Goal: Information Seeking & Learning: Learn about a topic

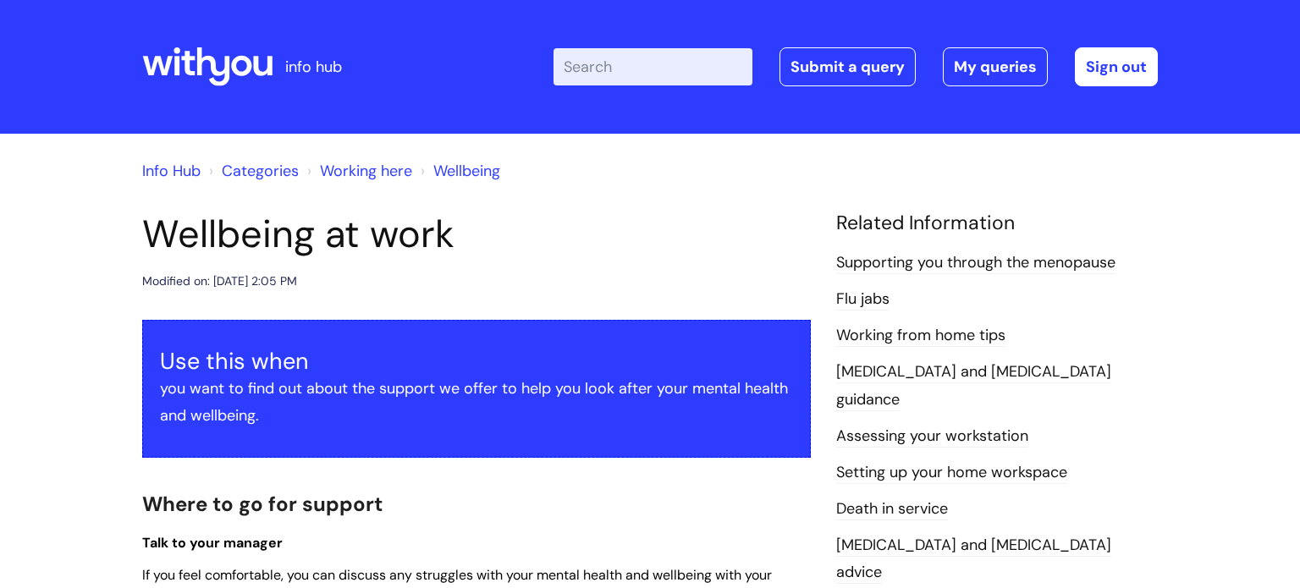
click at [179, 168] on link "Info Hub" at bounding box center [171, 171] width 58 height 20
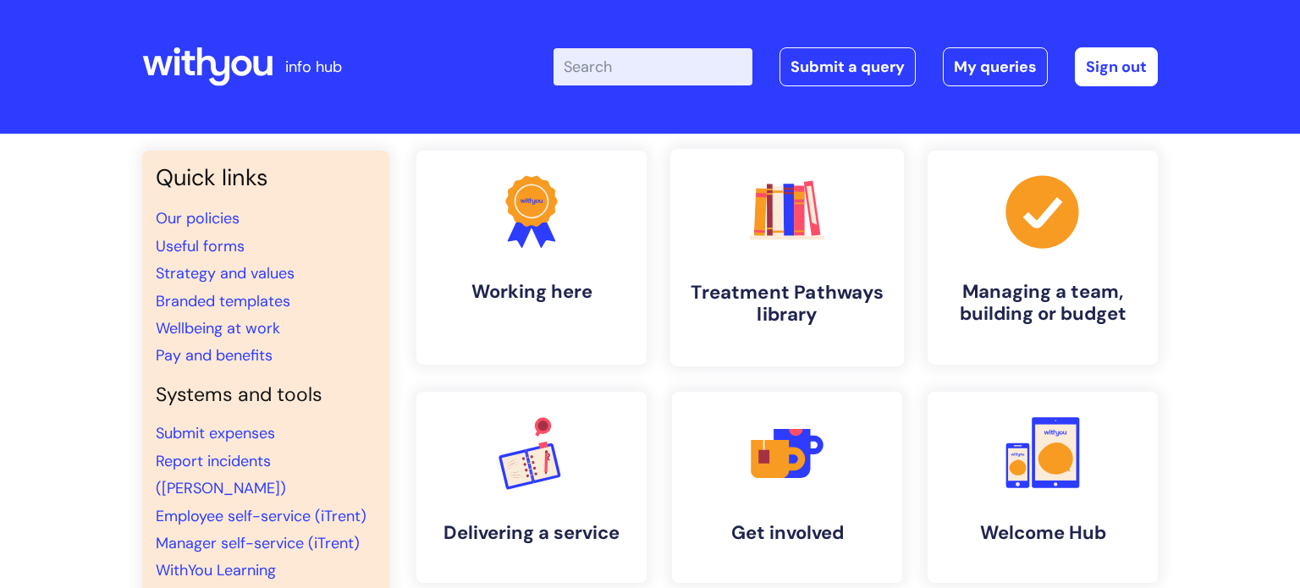
click at [767, 251] on icon ".cls-1{fill:#f89b22;}.cls-1,.cls-2,.cls-3,.cls-4,.cls-5,.cls-6,.cls-7{stroke-wi…" at bounding box center [787, 211] width 84 height 84
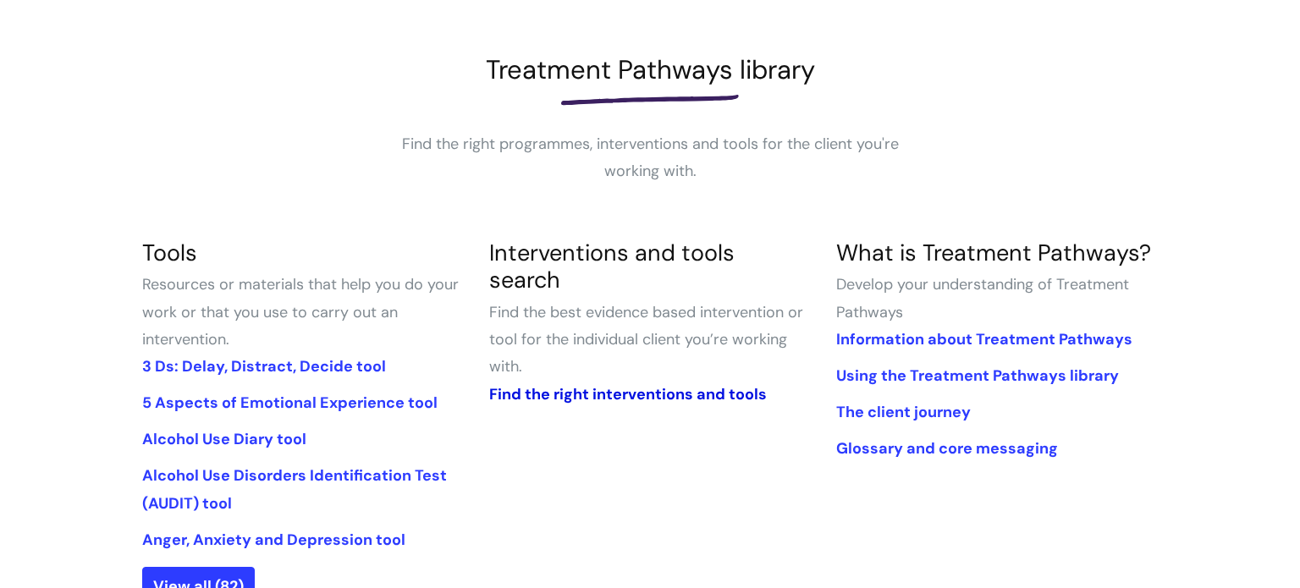
scroll to position [230, 0]
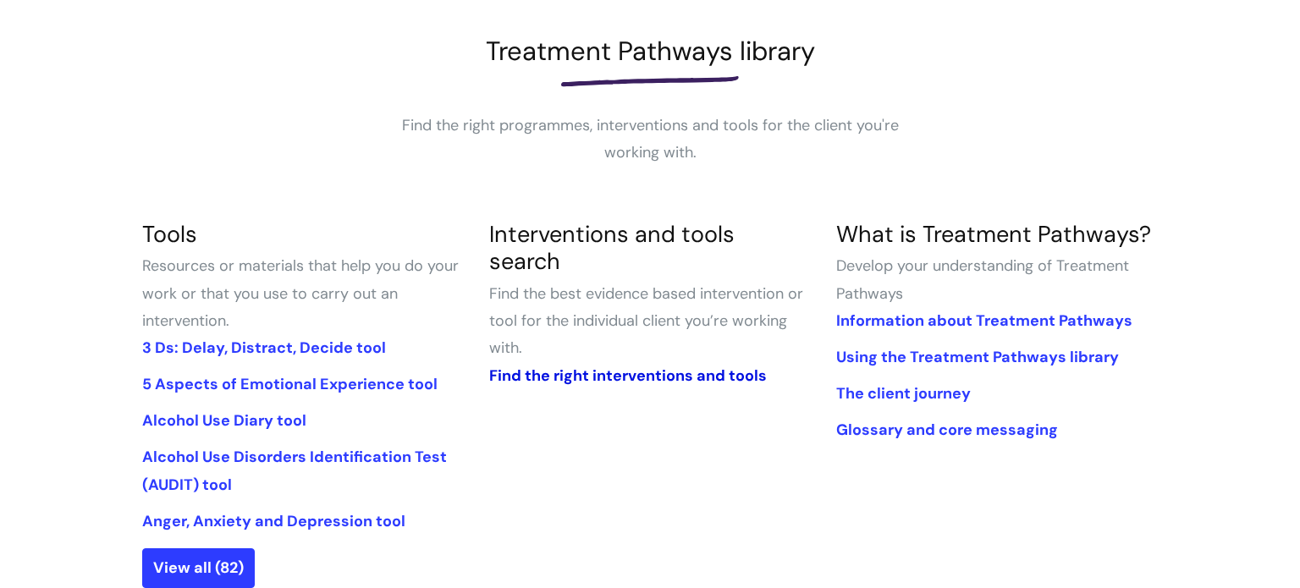
click at [686, 366] on link "Find the right interventions and tools" at bounding box center [628, 376] width 278 height 20
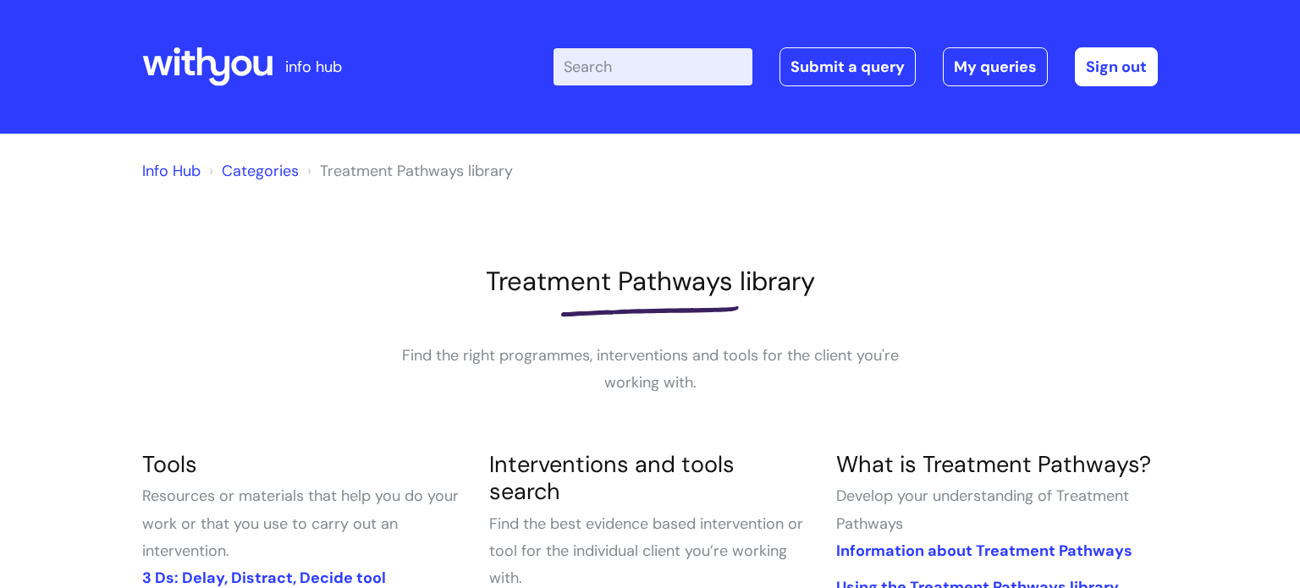
scroll to position [230, 0]
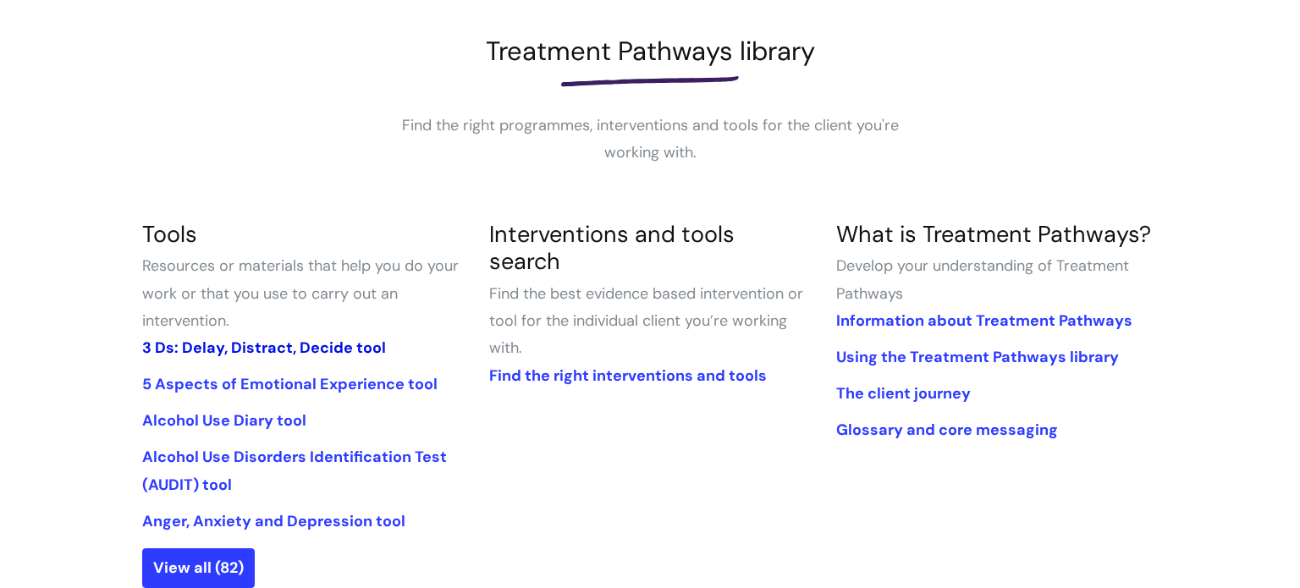
click at [218, 348] on link "3 Ds: Delay, Distract, Decide tool" at bounding box center [264, 348] width 244 height 20
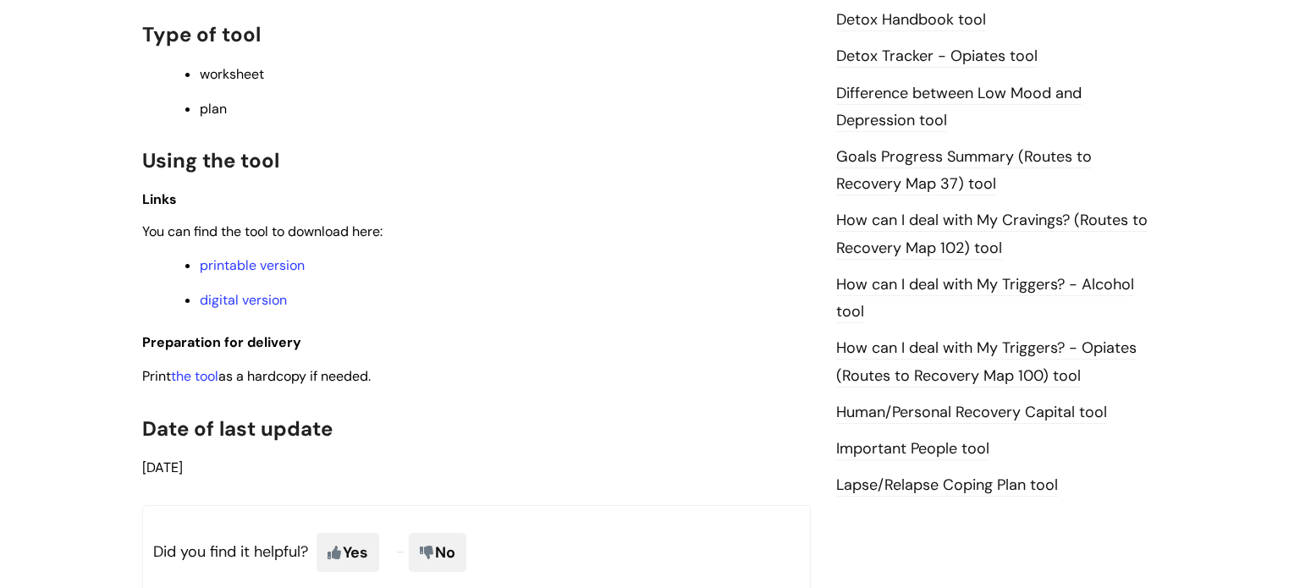
scroll to position [1049, 0]
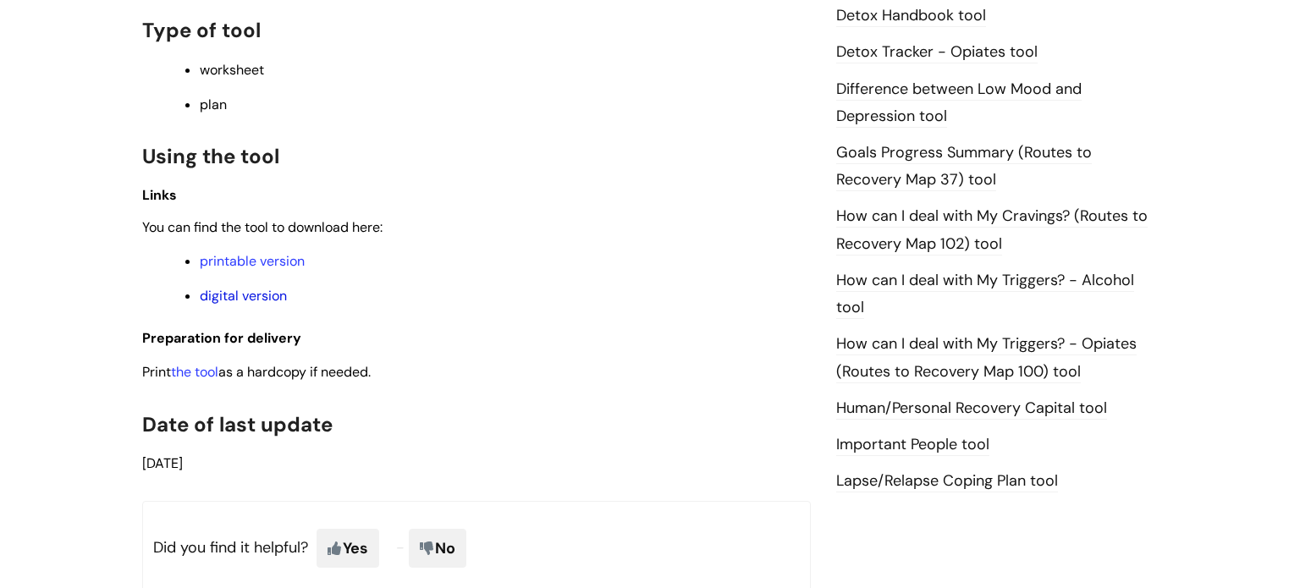
click at [212, 305] on link "digital version" at bounding box center [243, 296] width 87 height 18
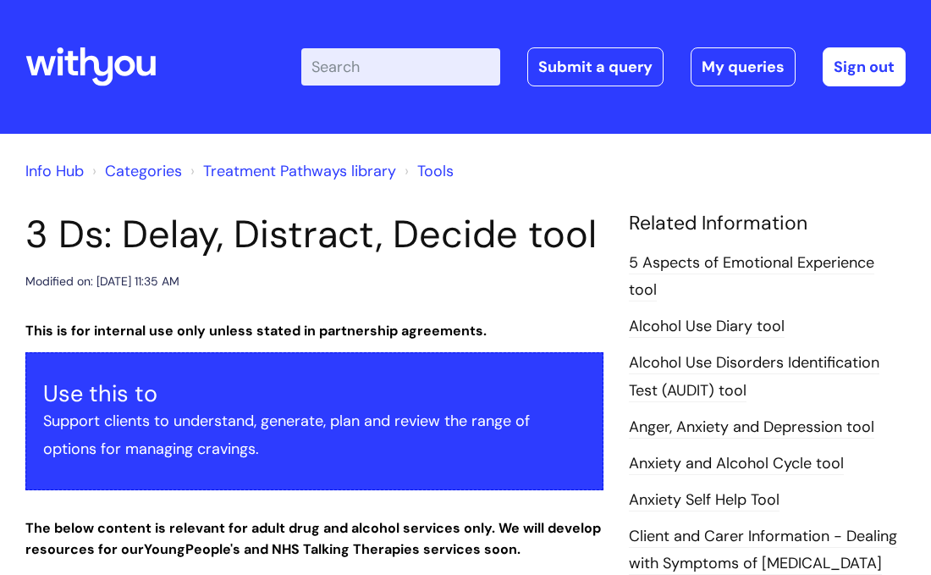
scroll to position [1049, 0]
